Goal: Find specific page/section: Find specific page/section

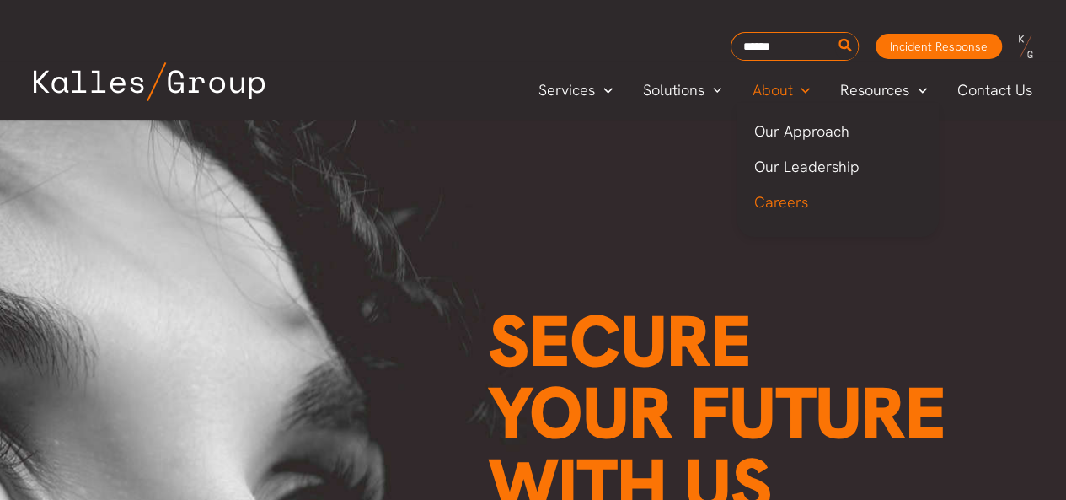
click at [772, 196] on span "Careers" at bounding box center [781, 201] width 54 height 19
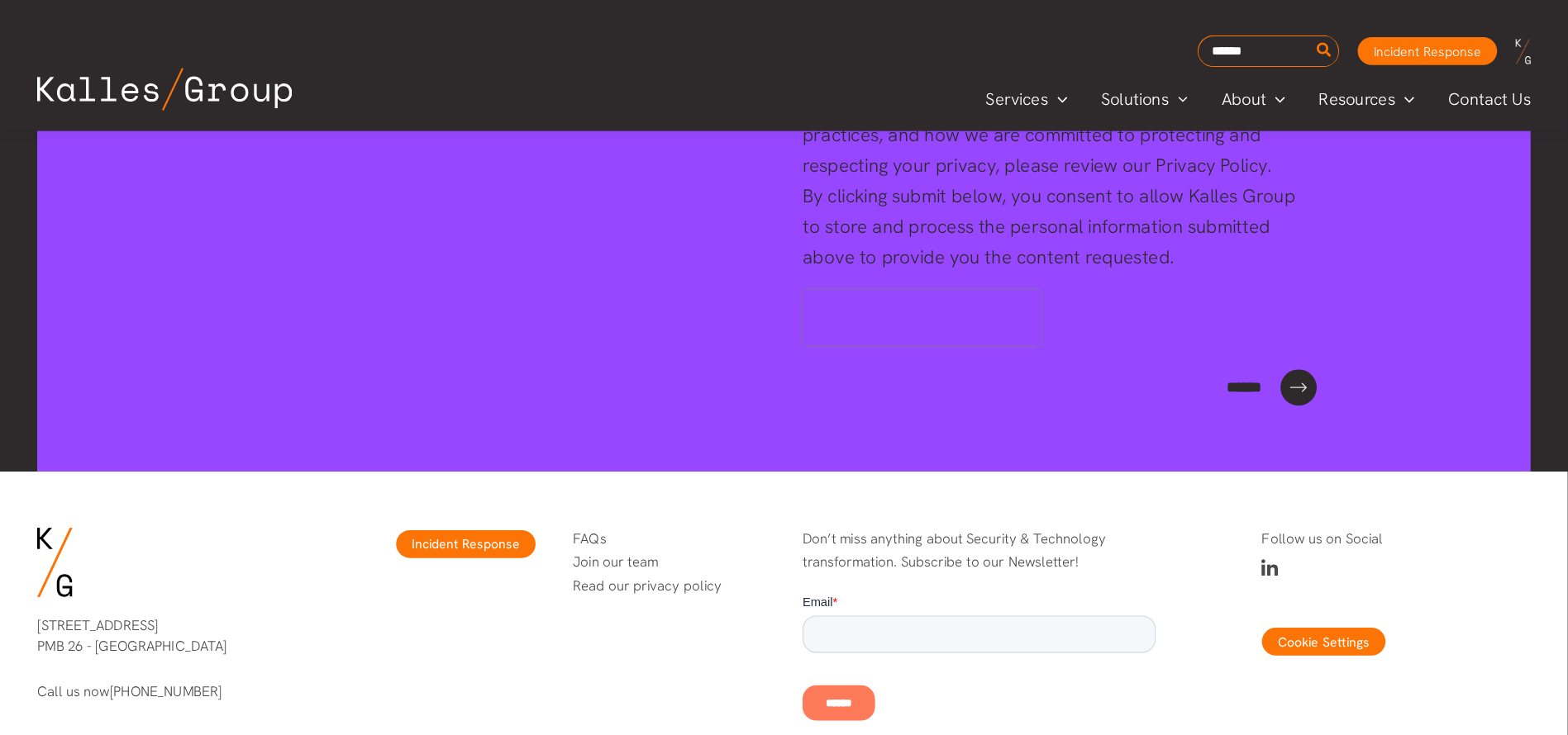
scroll to position [6498, 0]
